Goal: Information Seeking & Learning: Learn about a topic

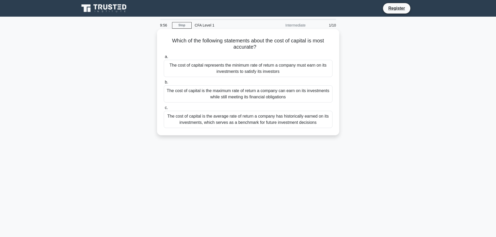
click at [207, 65] on div "The cost of capital represents the minimum rate of return a company must earn o…" at bounding box center [248, 68] width 169 height 17
click at [164, 59] on input "a. The cost of capital represents the minimum rate of return a company must ear…" at bounding box center [164, 56] width 0 height 3
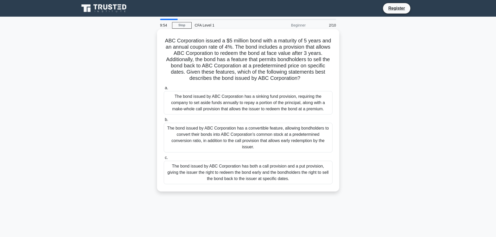
click at [211, 133] on div "The bond issued by ABC Corporation has a convertible feature, allowing bondhold…" at bounding box center [248, 138] width 169 height 30
click at [164, 122] on input "b. The bond issued by ABC Corporation has a convertible feature, allowing bondh…" at bounding box center [164, 119] width 0 height 3
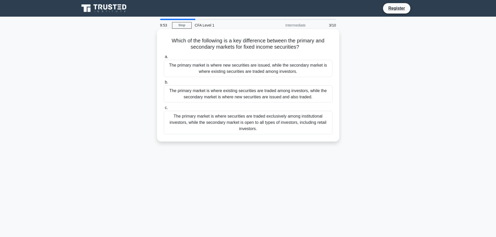
click at [212, 116] on div "The primary market is where securities are traded exclusively among institution…" at bounding box center [248, 122] width 169 height 23
click at [164, 110] on input "c. The primary market is where securities are traded exclusively among institut…" at bounding box center [164, 107] width 0 height 3
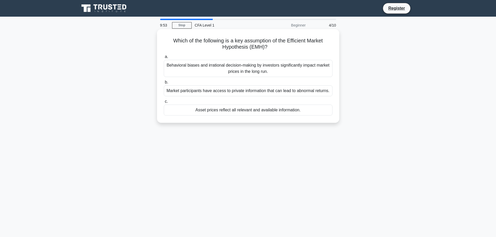
click at [217, 93] on div "Market participants have access to private information that can lead to abnorma…" at bounding box center [248, 90] width 169 height 11
click at [164, 84] on input "b. Market participants have access to private information that can lead to abno…" at bounding box center [164, 82] width 0 height 3
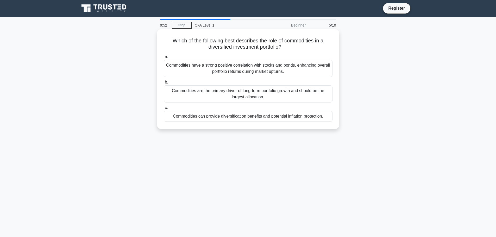
click at [222, 113] on div "Commodities can provide diversification benefits and potential inflation protec…" at bounding box center [248, 116] width 169 height 11
click at [164, 110] on input "c. Commodities can provide diversification benefits and potential inflation pro…" at bounding box center [164, 107] width 0 height 3
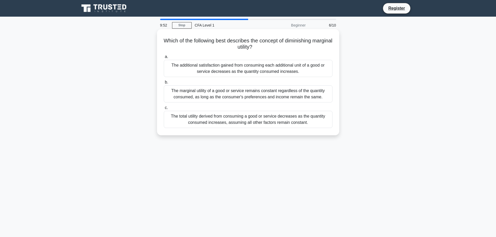
click at [222, 97] on div "The marginal utility of a good or service remains constant regardless of the qu…" at bounding box center [248, 93] width 169 height 17
click at [164, 84] on input "b. The marginal utility of a good or service remains constant regardless of the…" at bounding box center [164, 82] width 0 height 3
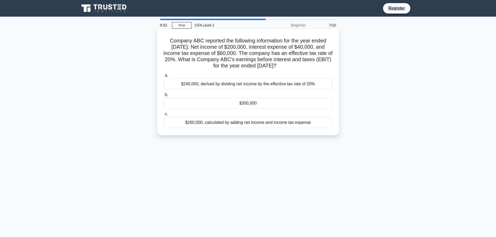
click at [223, 77] on label "a. $240,000, derived by dividing net income by the effective tax rate of 20%" at bounding box center [248, 80] width 169 height 17
click at [164, 77] on input "a. $240,000, derived by dividing net income by the effective tax rate of 20%" at bounding box center [164, 75] width 0 height 3
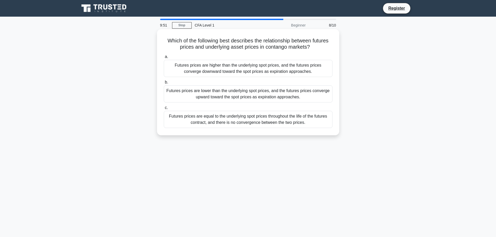
click at [226, 94] on div "Futures prices are lower than the underlying spot prices, and the futures price…" at bounding box center [248, 93] width 169 height 17
click at [164, 84] on input "b. Futures prices are lower than the underlying spot prices, and the futures pr…" at bounding box center [164, 82] width 0 height 3
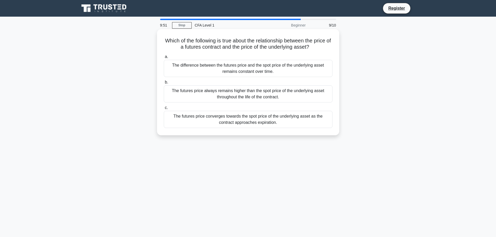
click at [228, 111] on label "c. The futures price converges towards the spot price of the underlying asset a…" at bounding box center [248, 116] width 169 height 23
click at [164, 110] on input "c. The futures price converges towards the spot price of the underlying asset a…" at bounding box center [164, 107] width 0 height 3
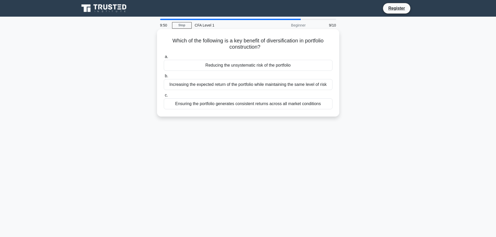
click at [224, 97] on label "c. Ensuring the portfolio generates consistent returns across all market condit…" at bounding box center [248, 100] width 169 height 17
click at [164, 97] on input "c. Ensuring the portfolio generates consistent returns across all market condit…" at bounding box center [164, 95] width 0 height 3
